Goal: Information Seeking & Learning: Learn about a topic

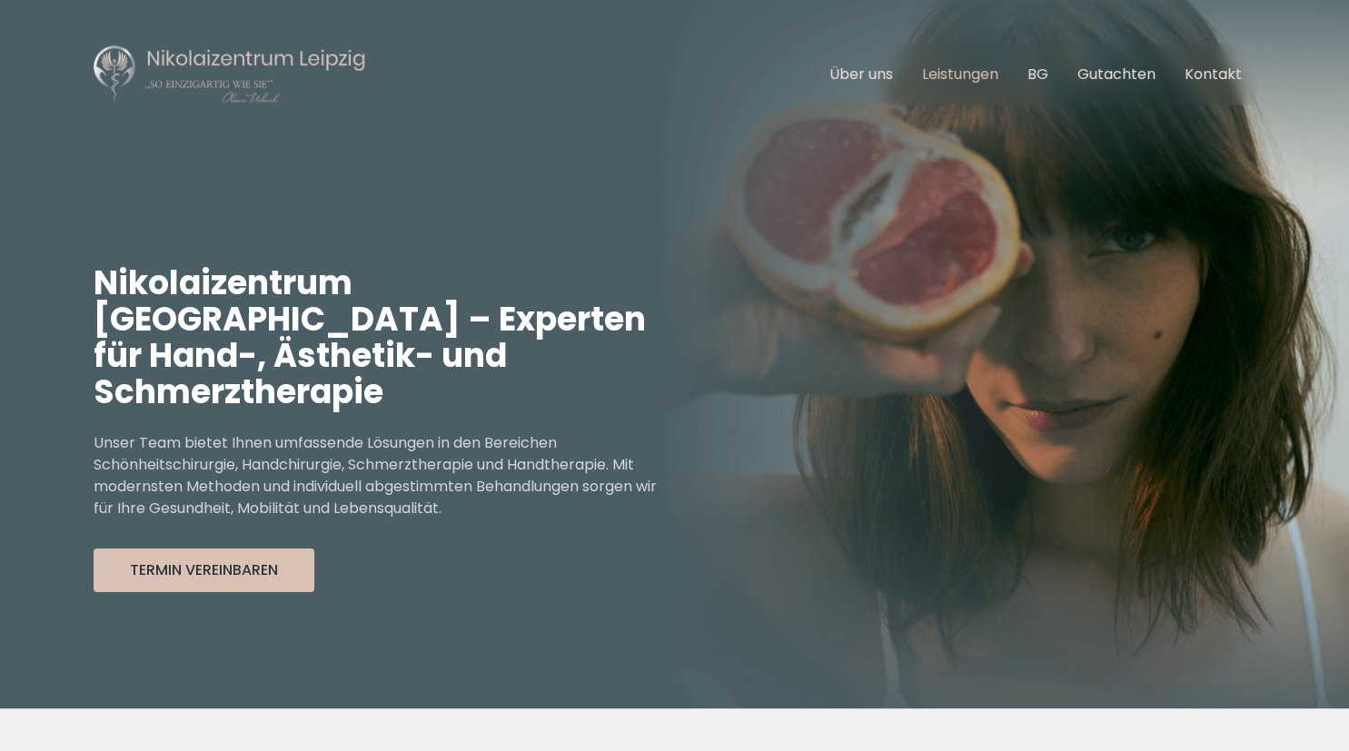
click at [969, 84] on link "Leistungen" at bounding box center [960, 74] width 76 height 21
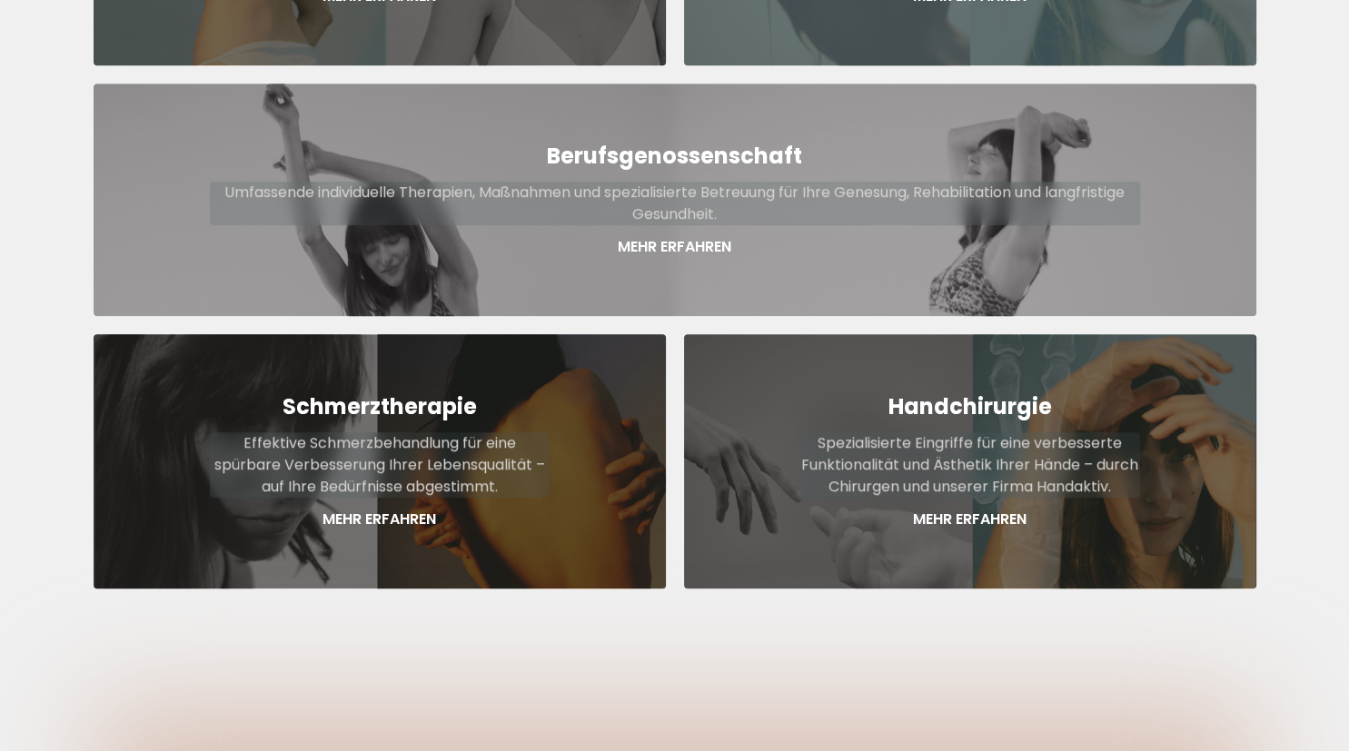
scroll to position [1025, 0]
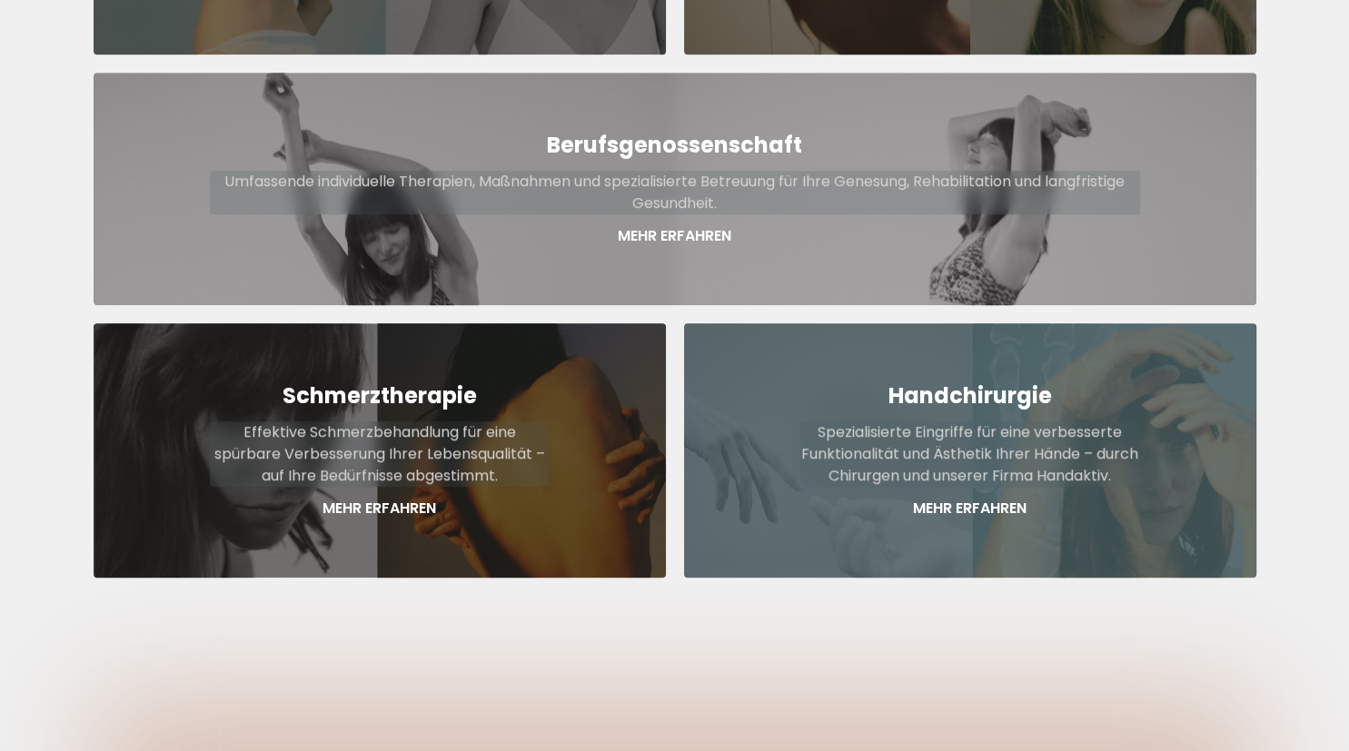
click at [889, 422] on p "Spezialisierte Eingriffe für eine verbesserte Funktionalität und Ästhetik Ihrer…" at bounding box center [970, 454] width 340 height 65
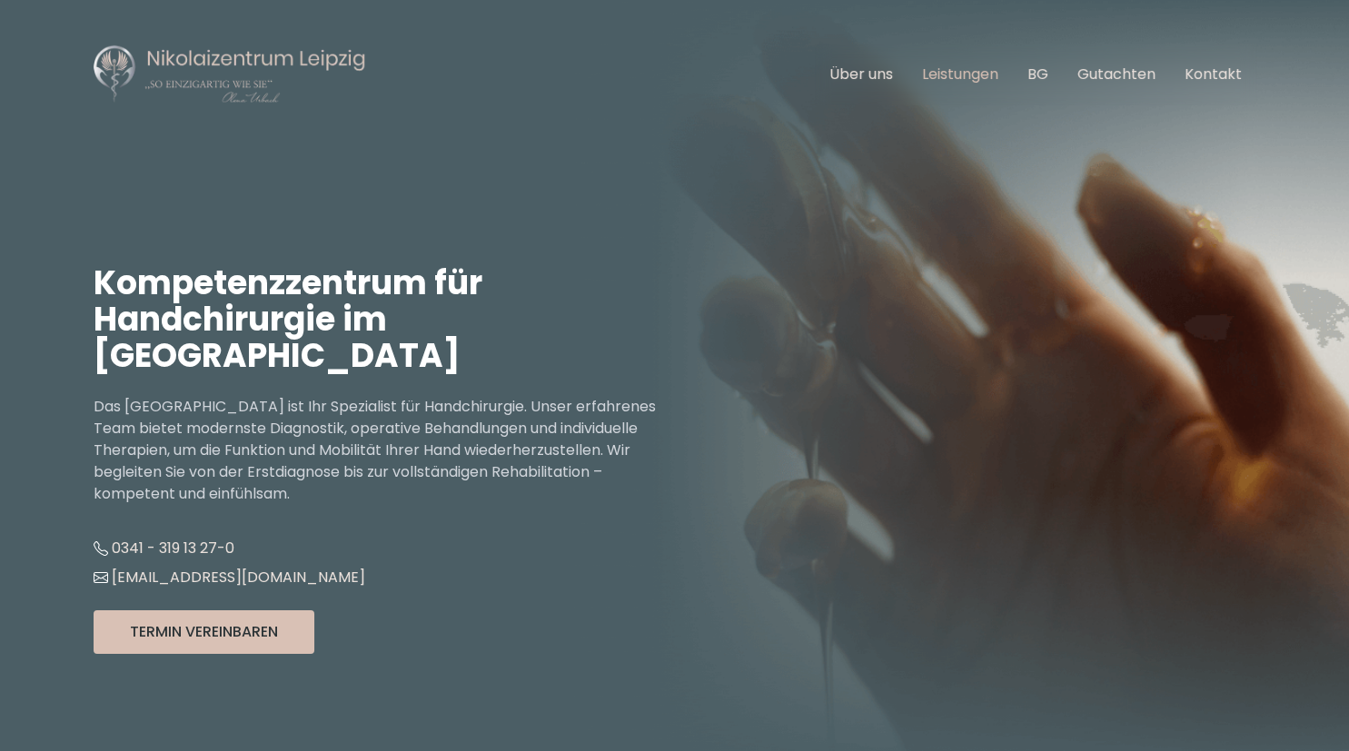
click at [972, 68] on link "Leistungen" at bounding box center [960, 74] width 76 height 21
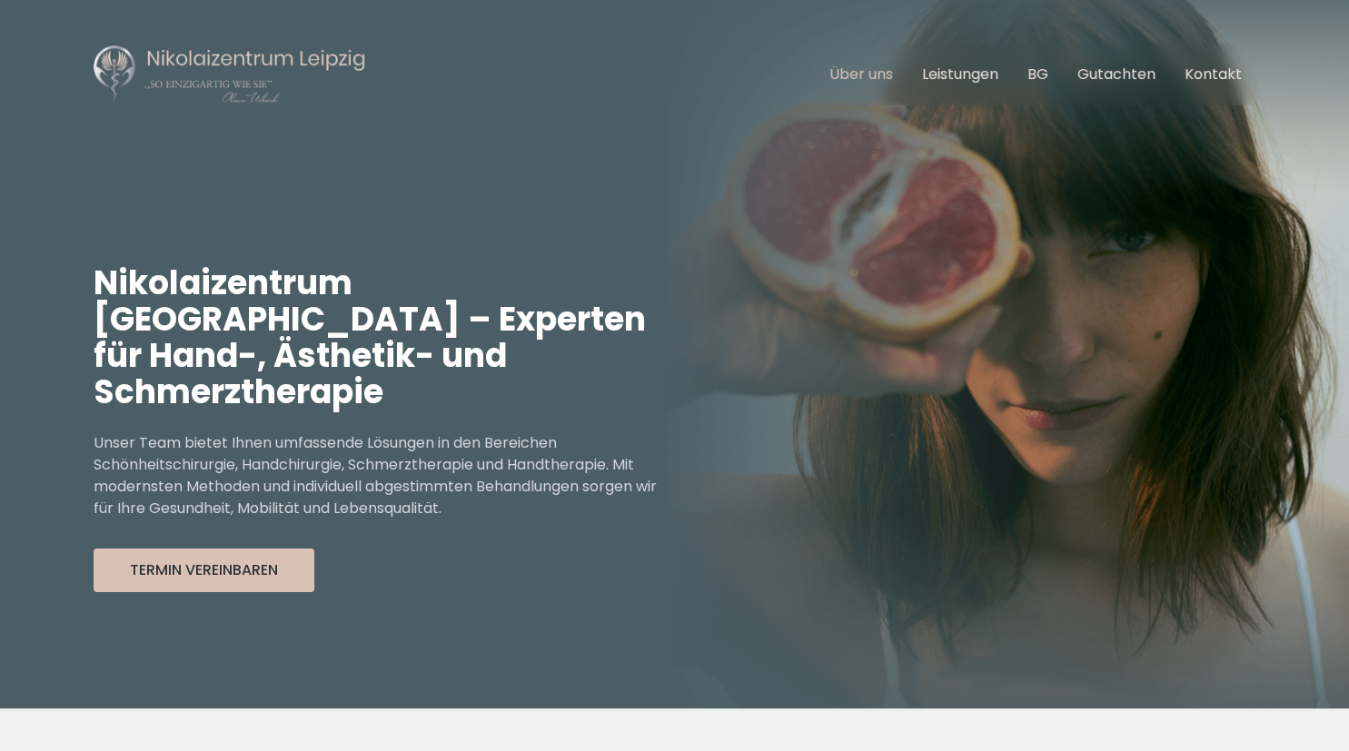
click at [867, 76] on link "Über uns" at bounding box center [861, 74] width 64 height 21
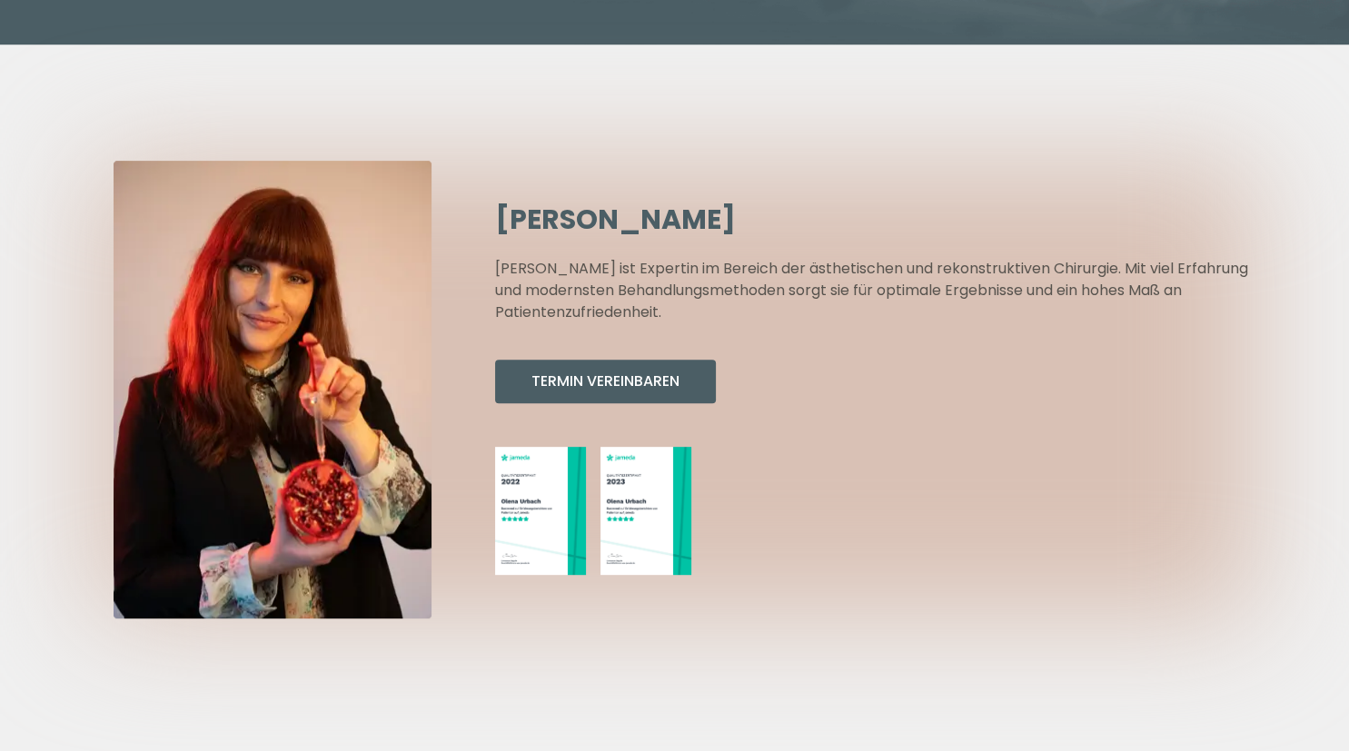
scroll to position [687, 0]
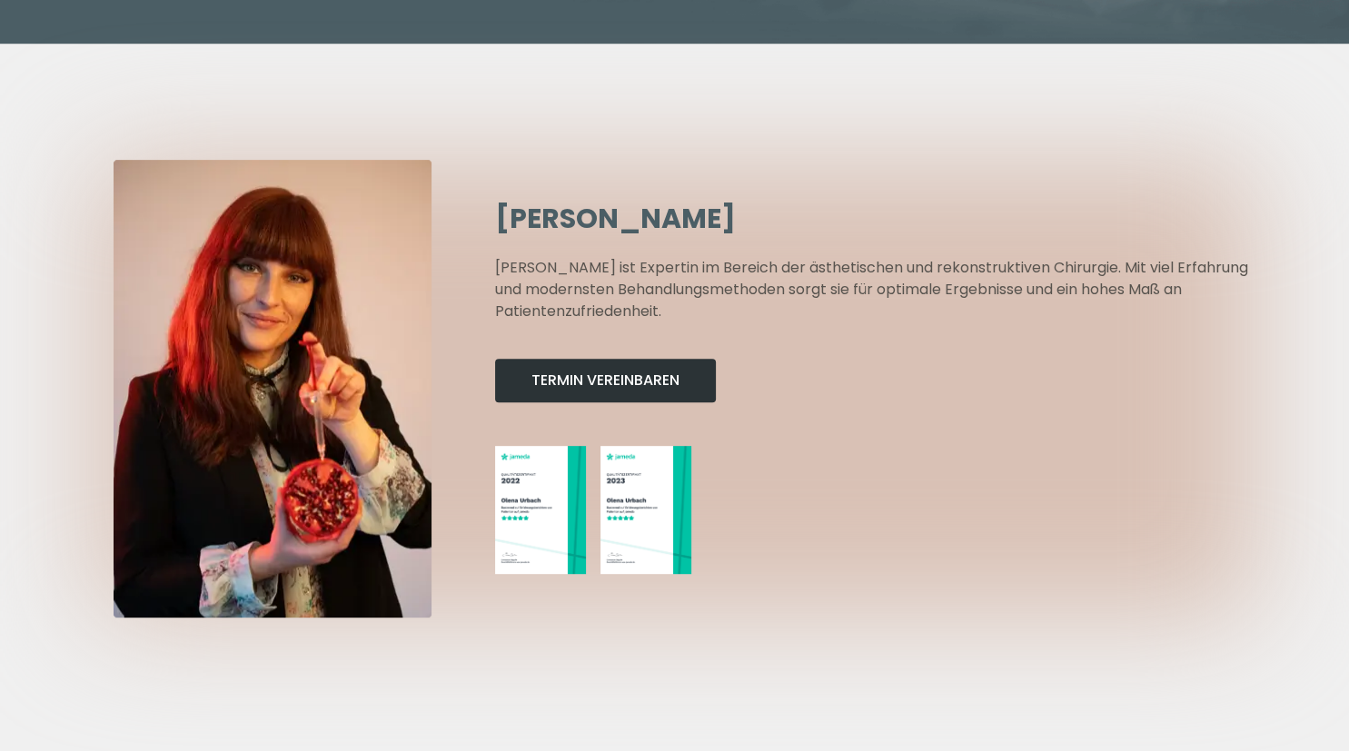
click at [628, 359] on button "Termin Vereinbaren" at bounding box center [605, 381] width 221 height 44
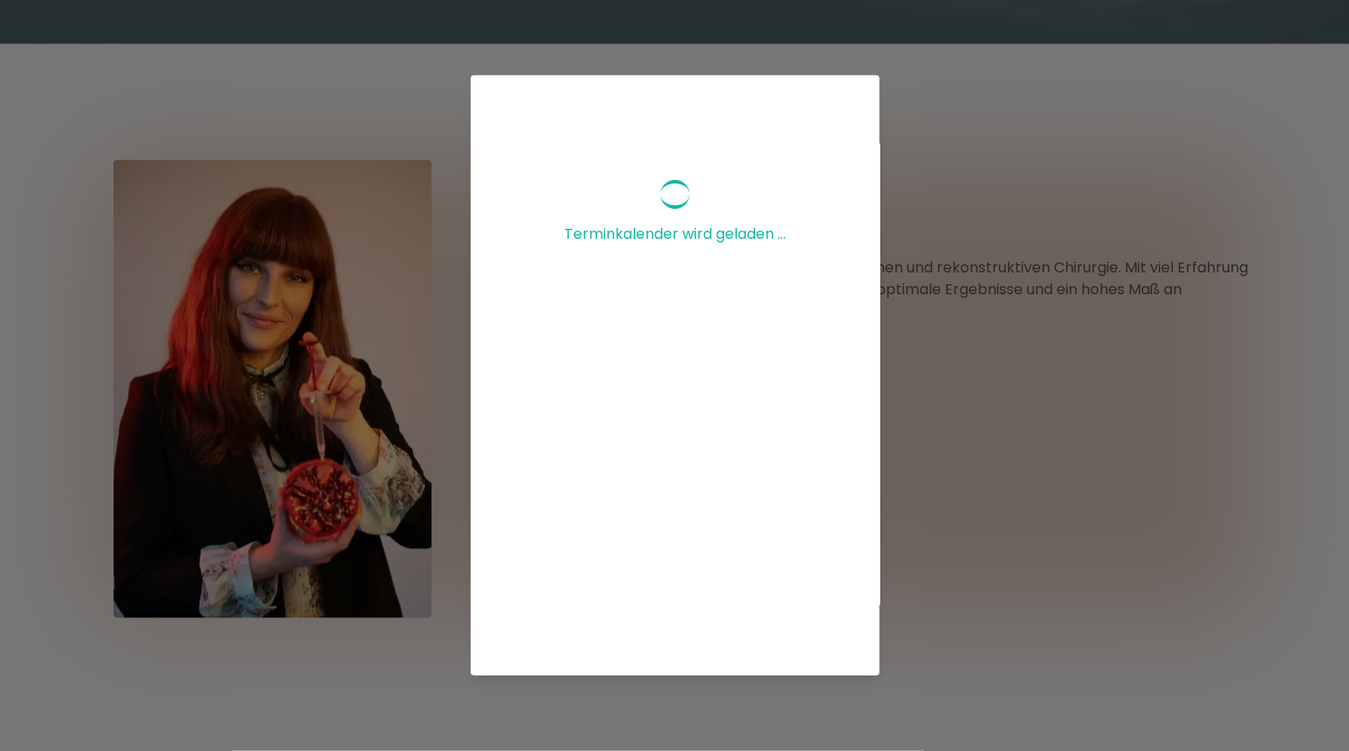
scroll to position [222, 0]
click at [959, 144] on div "Terminkalender wird geladen ..." at bounding box center [674, 375] width 1349 height 751
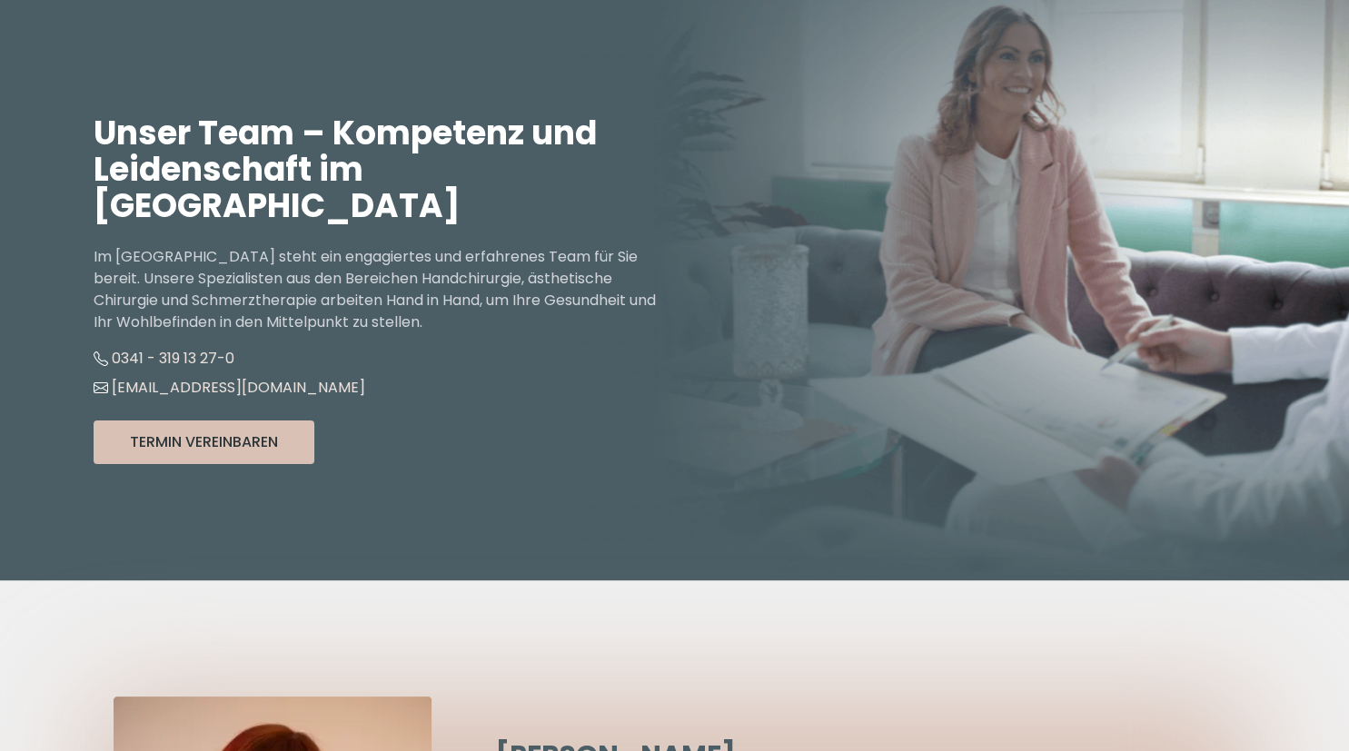
scroll to position [0, 0]
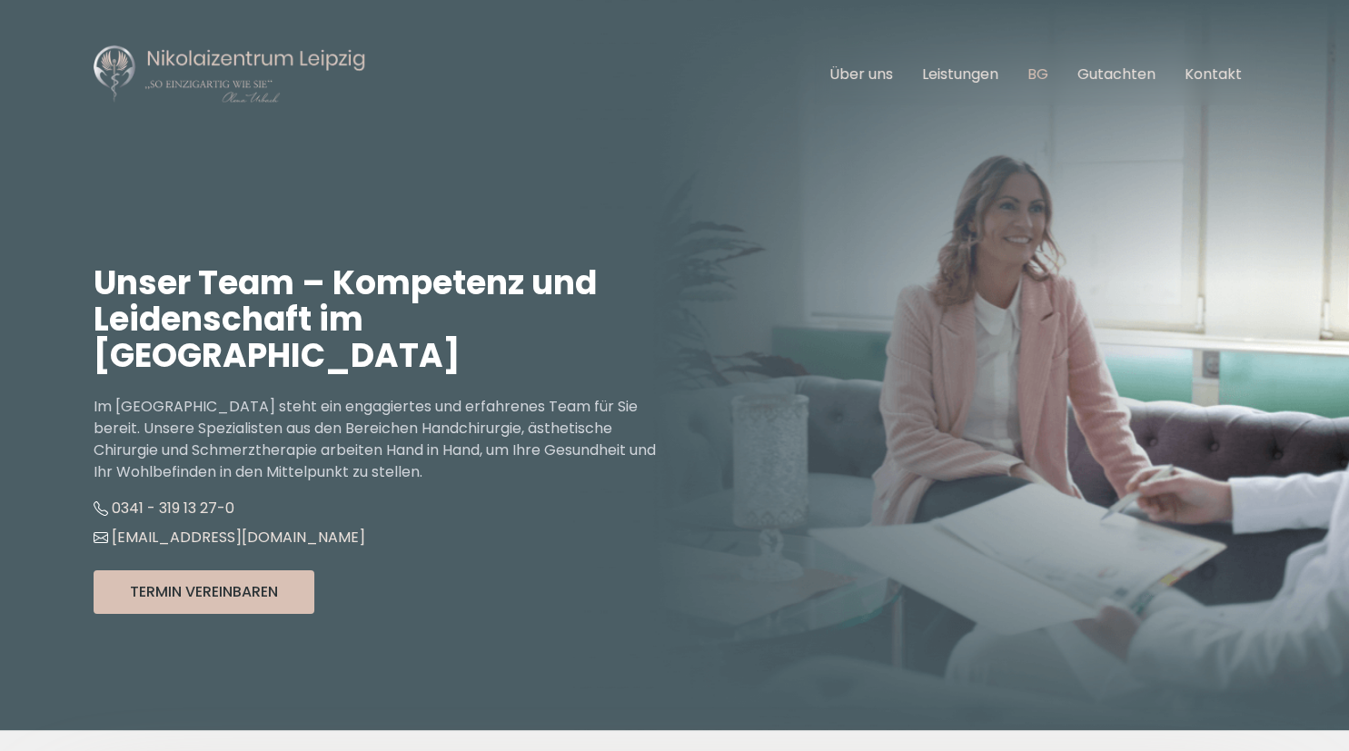
click at [1048, 74] on link "BG" at bounding box center [1037, 74] width 21 height 21
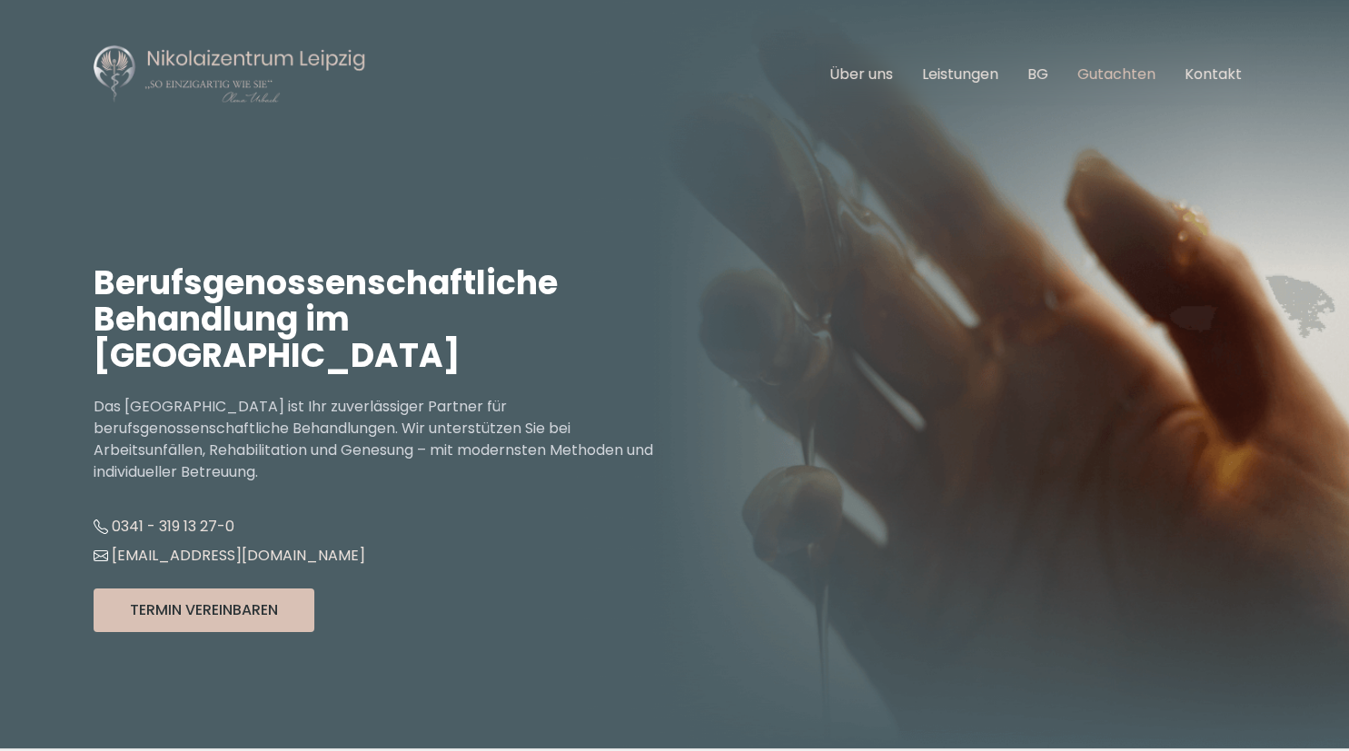
click at [1117, 72] on link "Gutachten" at bounding box center [1116, 74] width 78 height 21
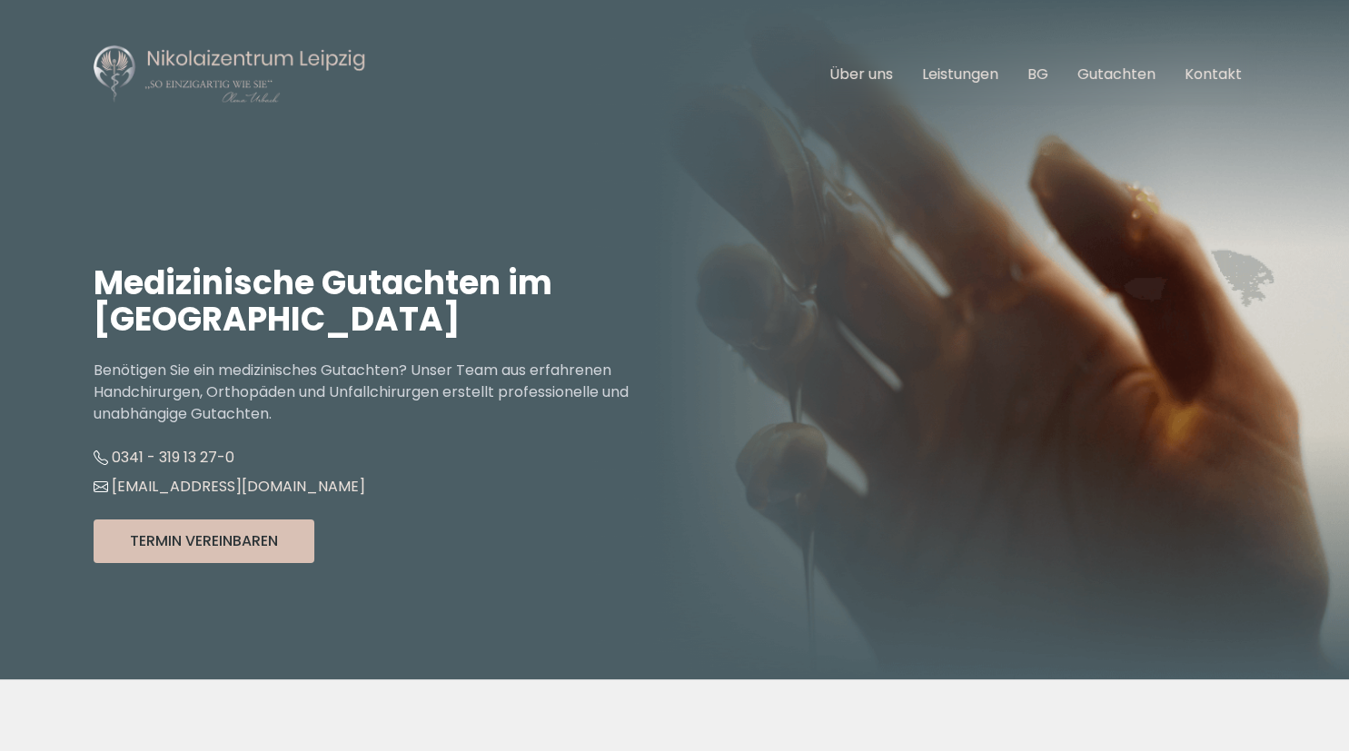
click at [970, 85] on ul "Über uns Leistungen BG Gutachten Kontakt" at bounding box center [1036, 74] width 442 height 51
click at [968, 70] on link "Leistungen" at bounding box center [960, 74] width 76 height 21
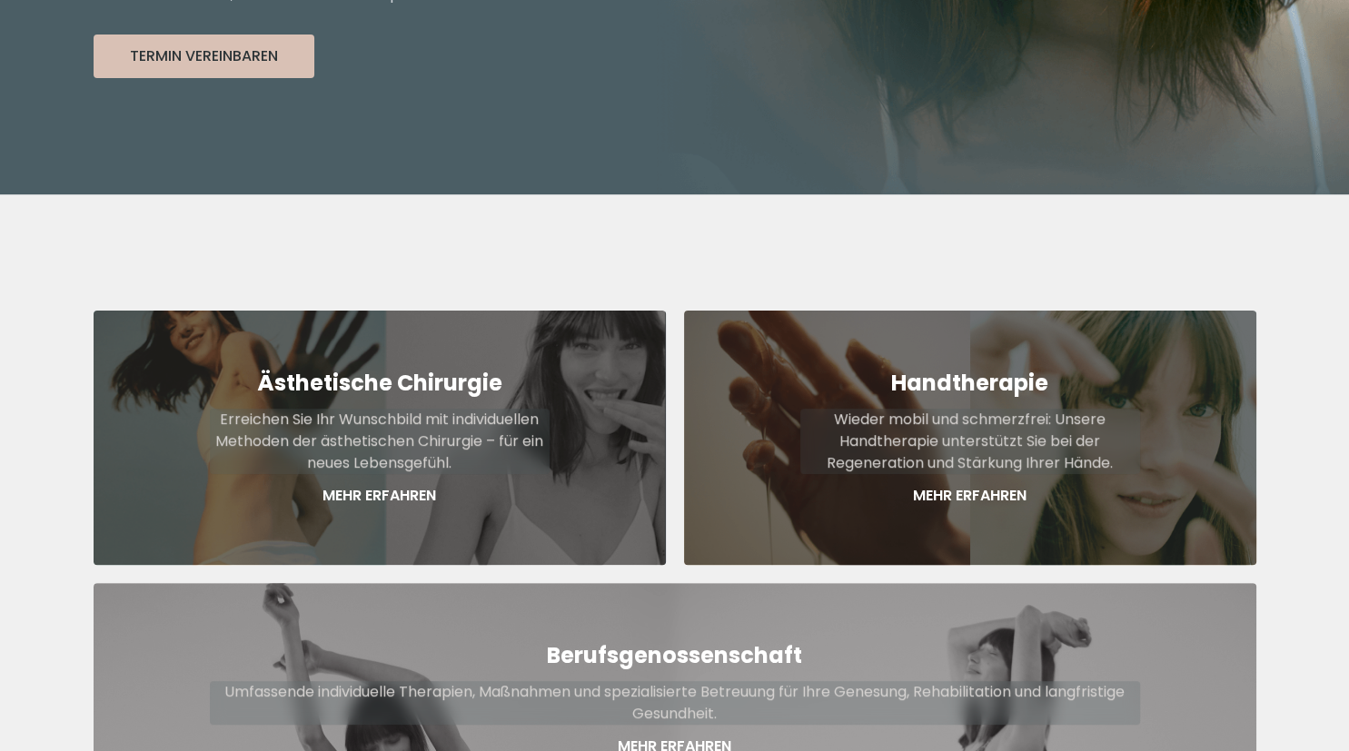
scroll to position [515, 0]
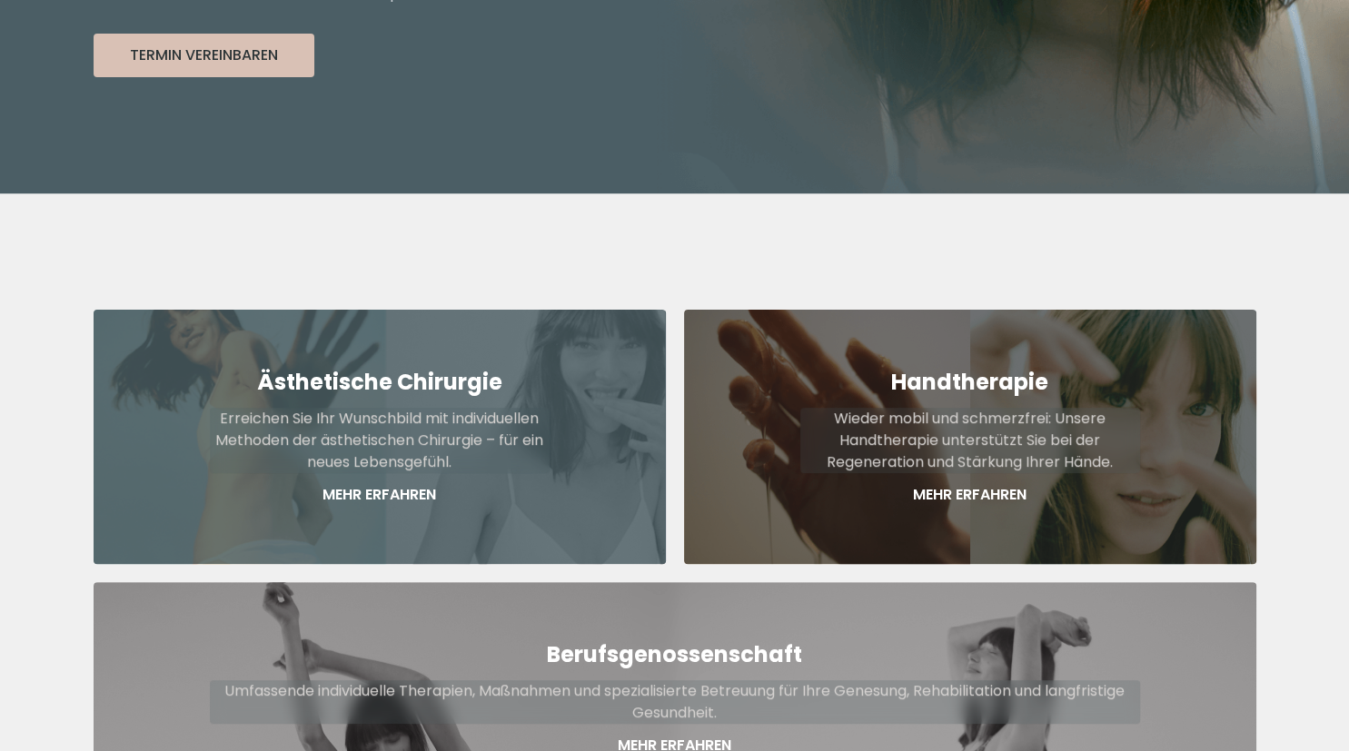
click at [385, 484] on p "Mehr Erfahren" at bounding box center [380, 495] width 340 height 22
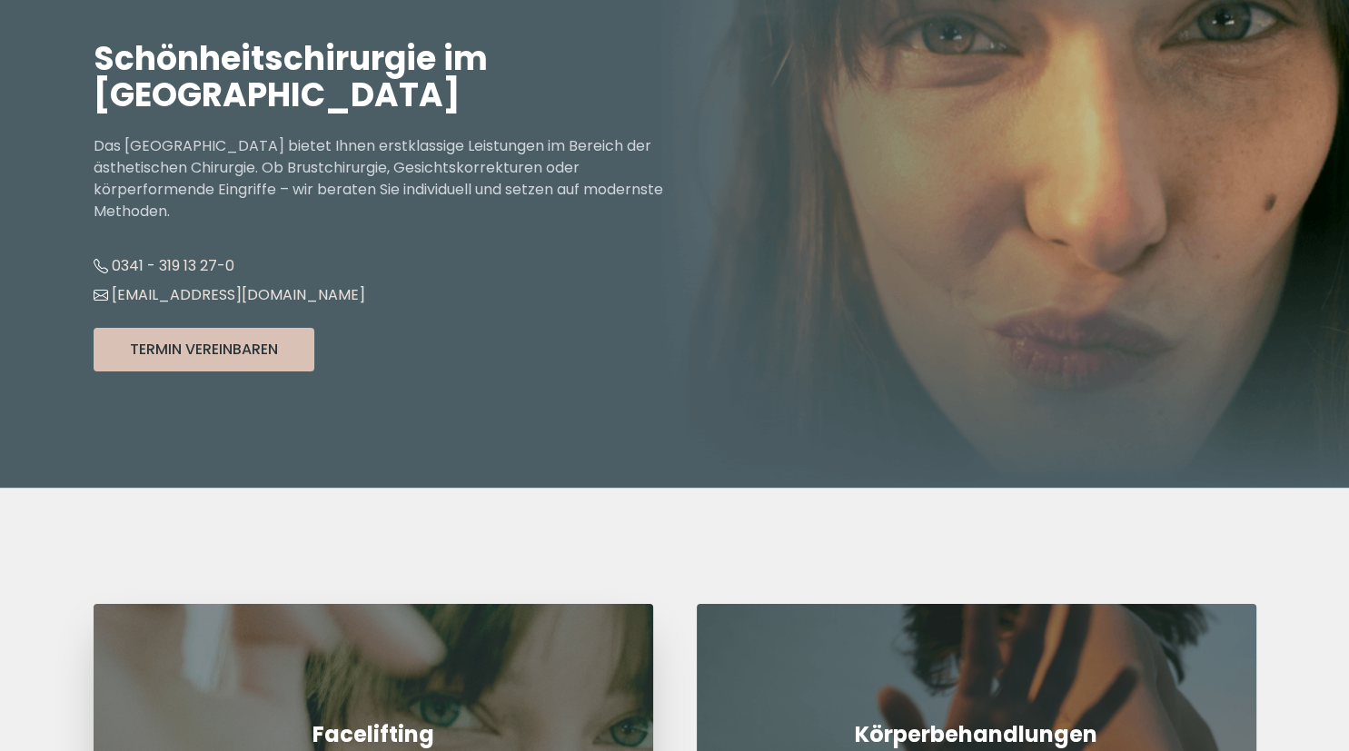
scroll to position [223, 0]
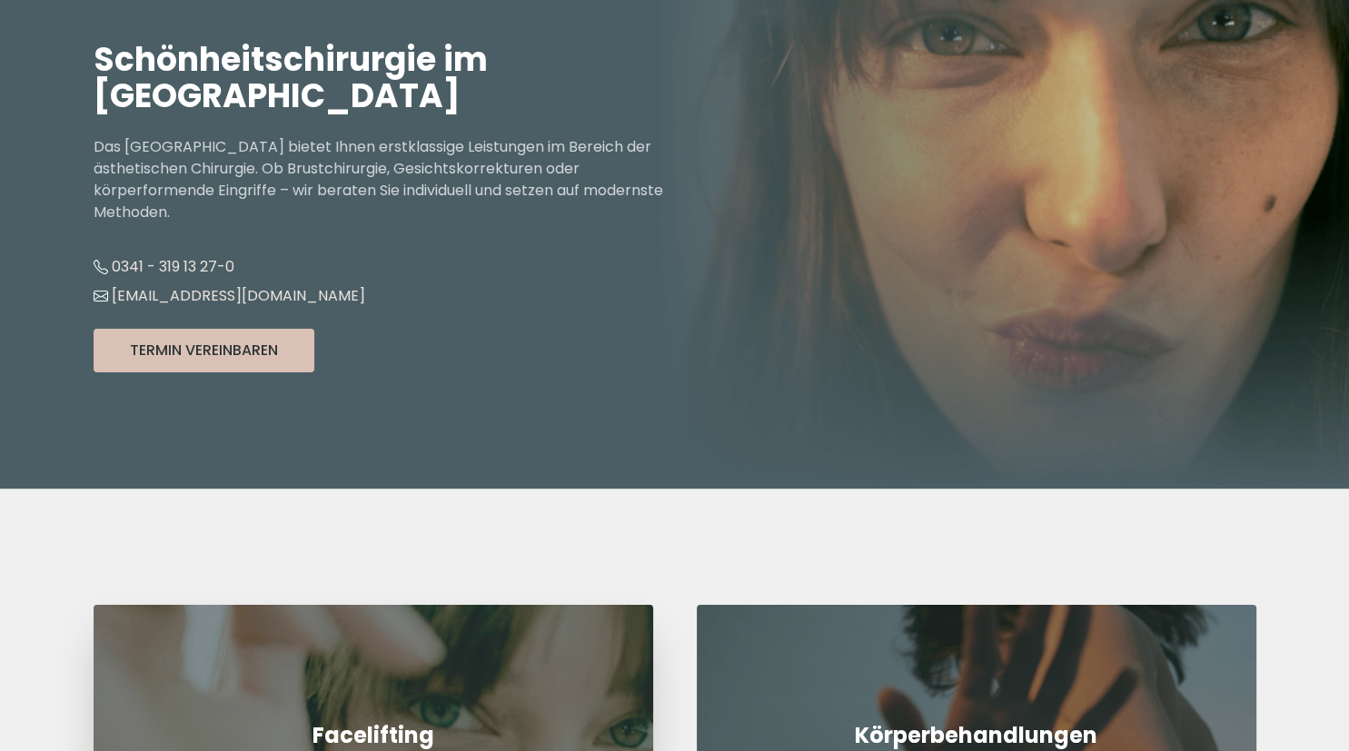
click at [370, 670] on link "Facelifting Mehr Erfahren" at bounding box center [374, 746] width 560 height 283
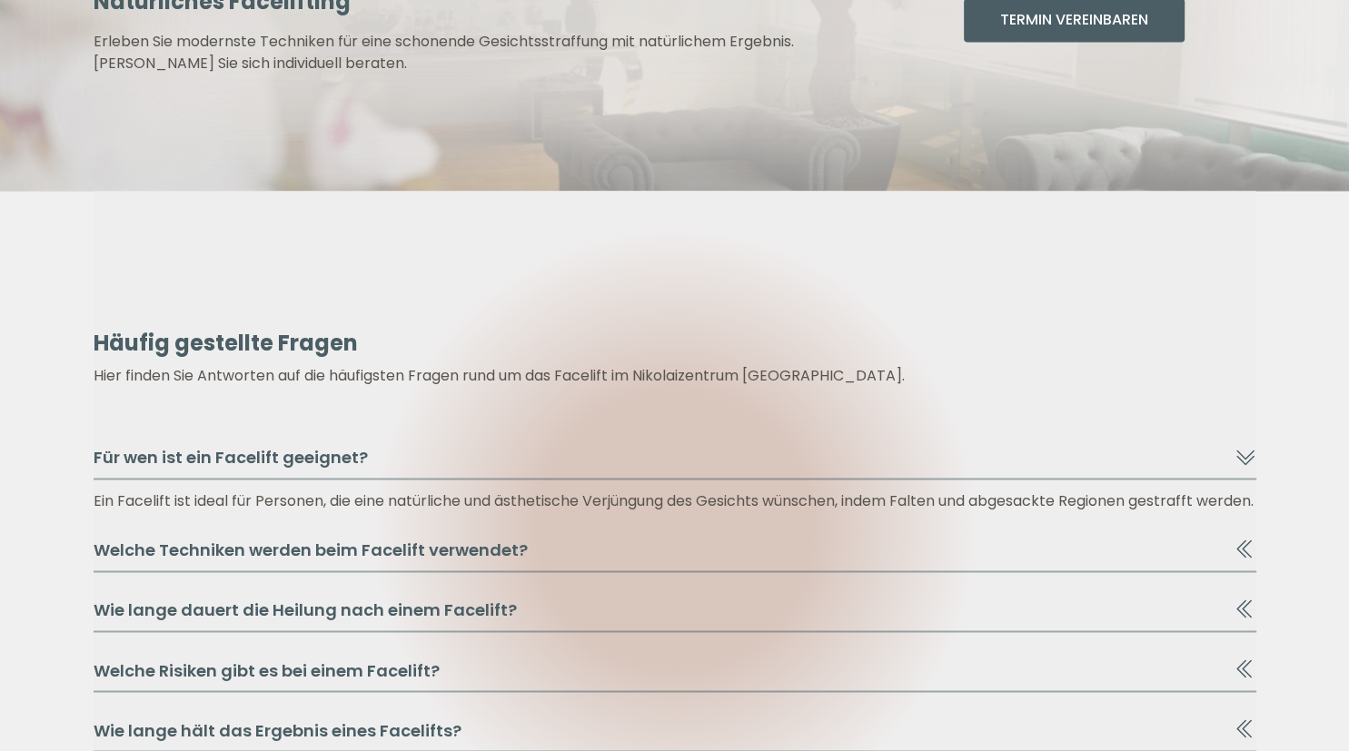
scroll to position [2752, 0]
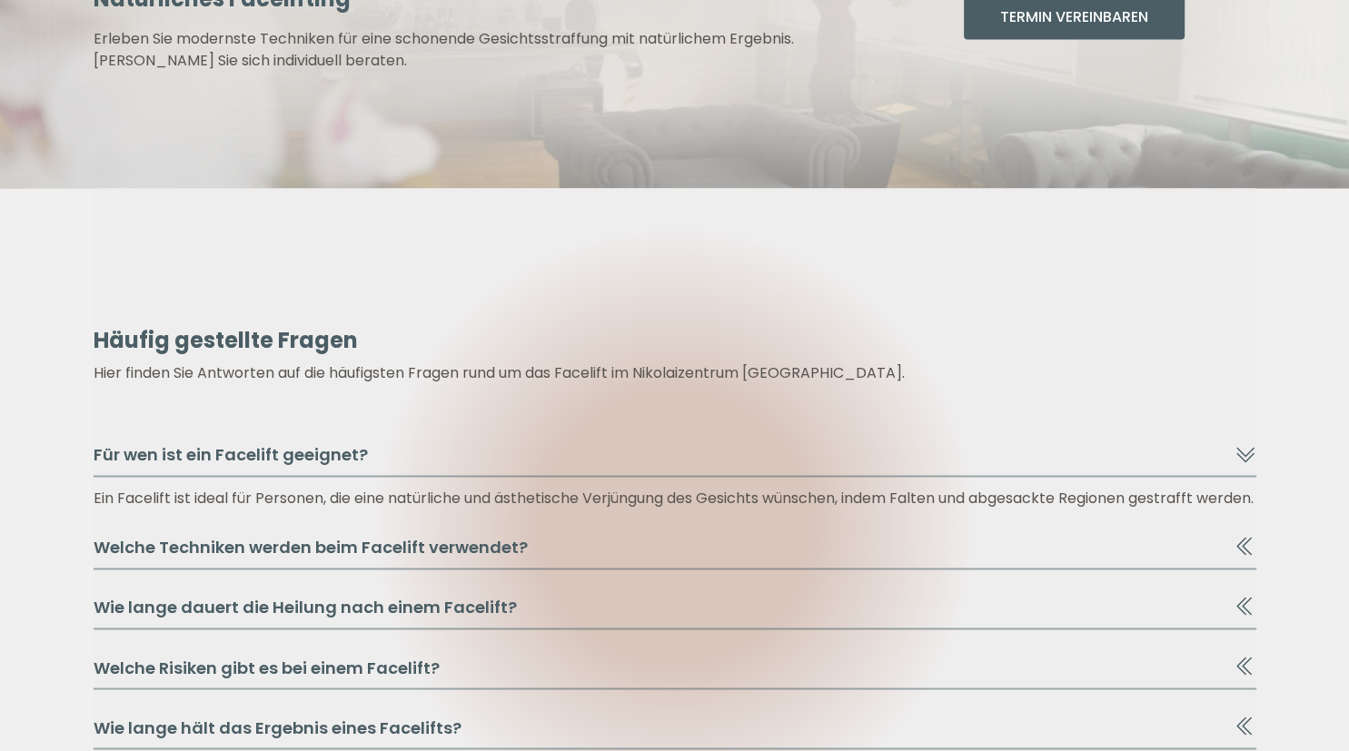
click at [568, 569] on button "Welche Techniken werden beim Facelift verwendet?" at bounding box center [675, 553] width 1163 height 35
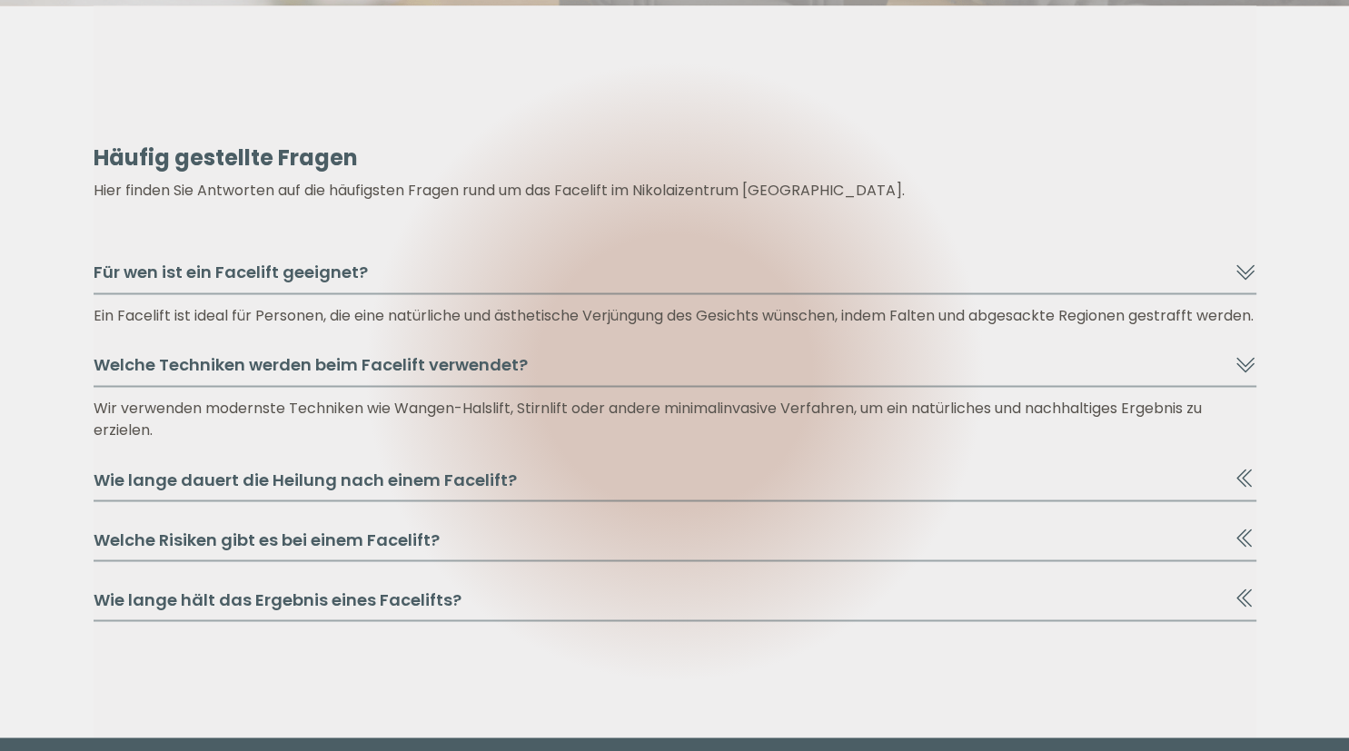
scroll to position [2936, 0]
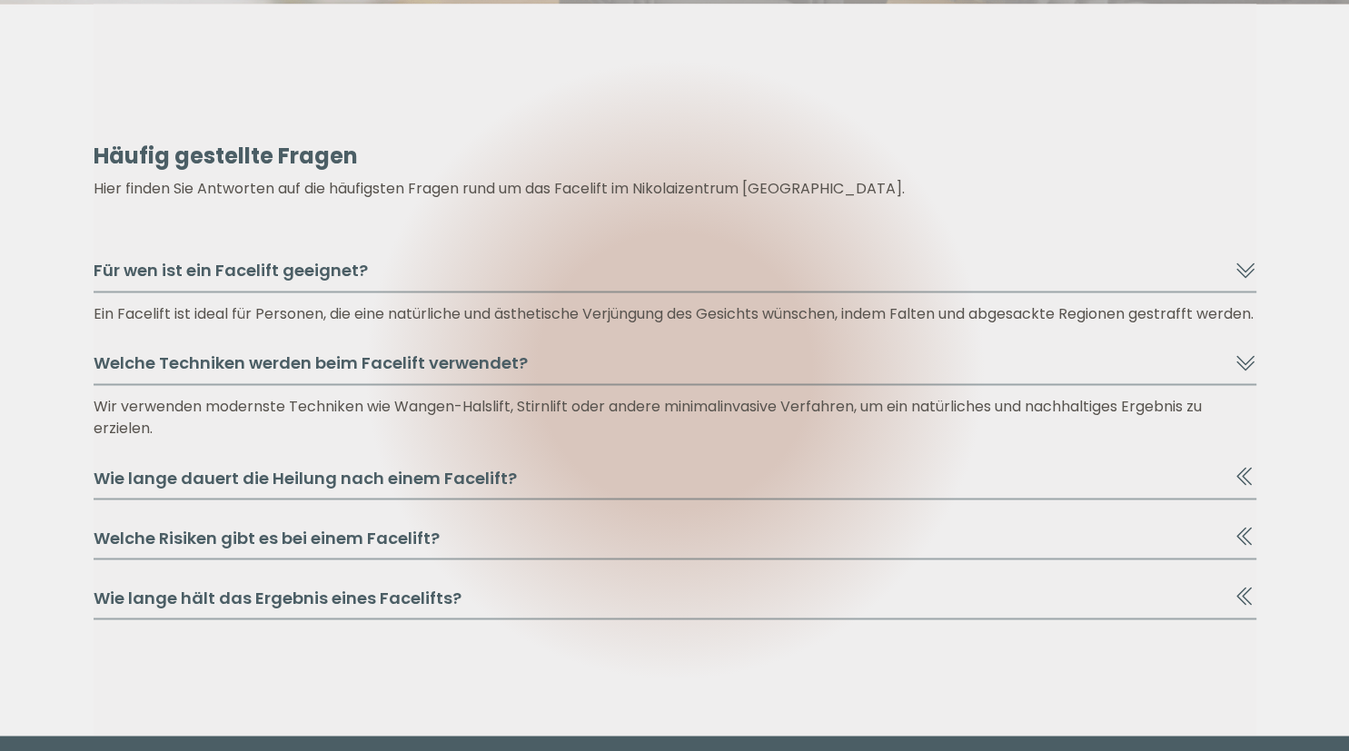
click at [530, 501] on button "Wie lange dauert die Heilung nach einem Facelift?" at bounding box center [675, 483] width 1163 height 35
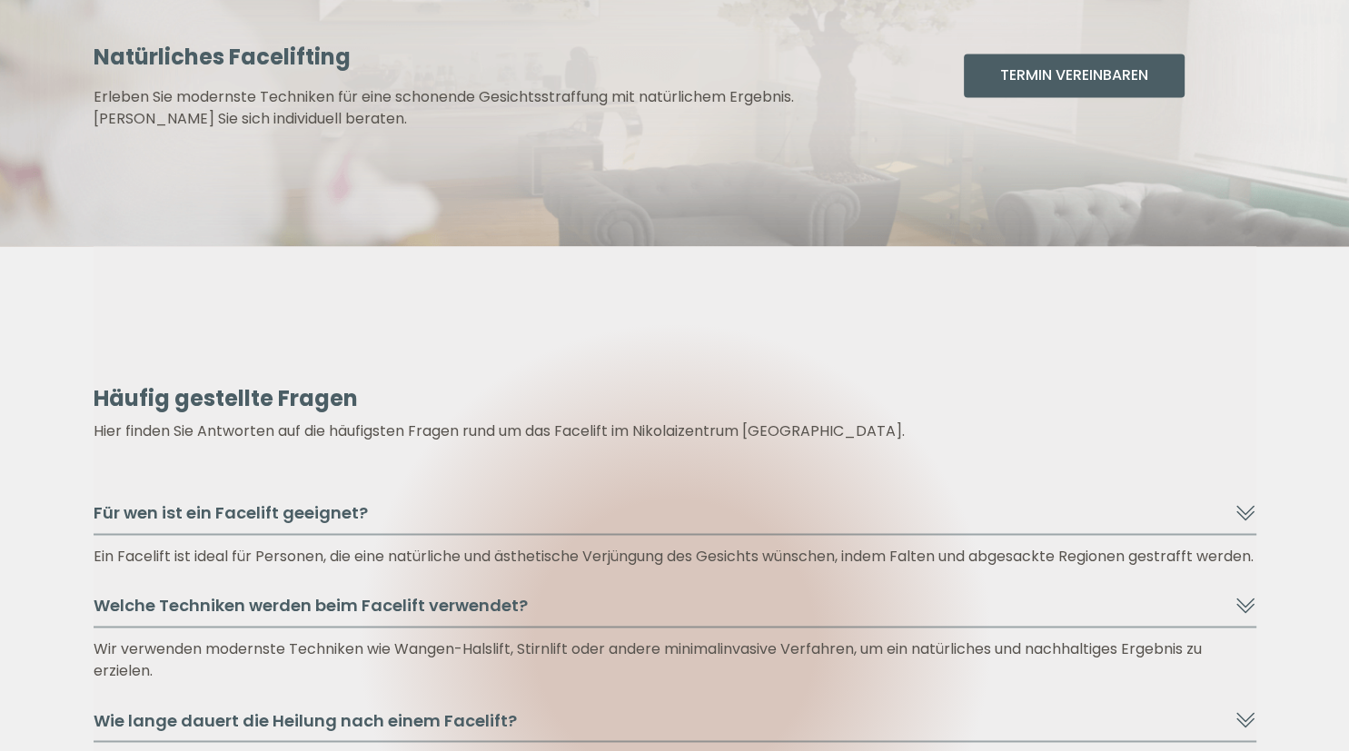
scroll to position [2694, 0]
